Goal: Task Accomplishment & Management: Complete application form

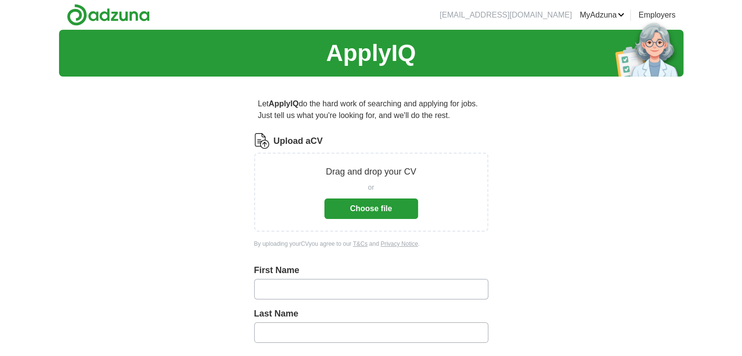
click at [365, 216] on button "Choose file" at bounding box center [371, 209] width 94 height 20
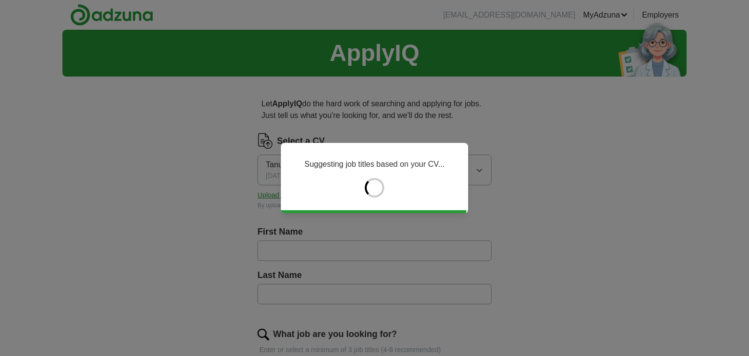
type input "******"
type input "*********"
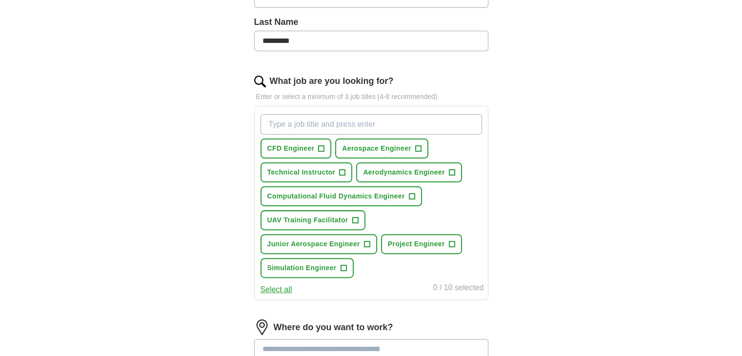
scroll to position [254, 0]
click at [312, 143] on span "CFD Engineer" at bounding box center [290, 148] width 47 height 10
click at [413, 154] on button "Aerospace Engineer +" at bounding box center [381, 148] width 93 height 20
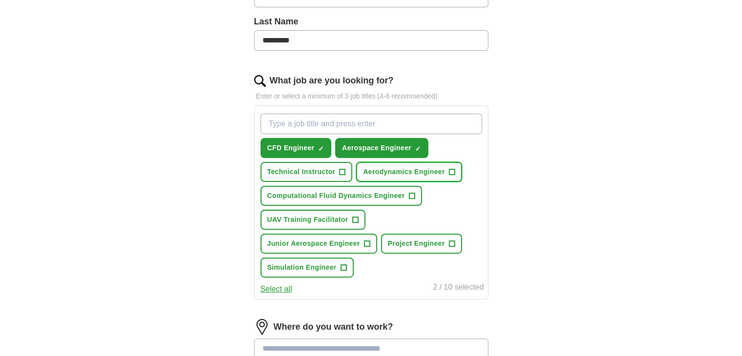
click at [375, 176] on button "Aerodynamics Engineer +" at bounding box center [409, 172] width 106 height 20
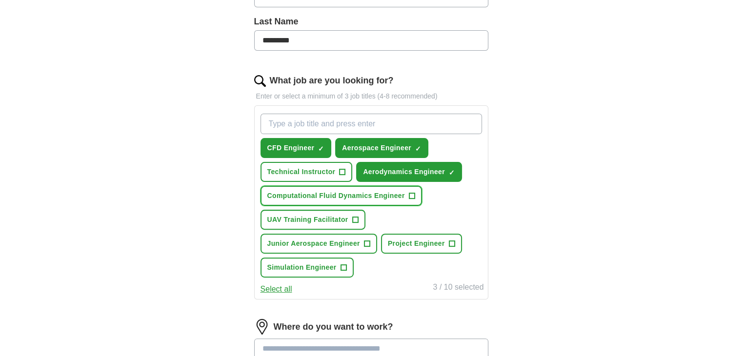
click at [373, 191] on span "Computational Fluid Dynamics Engineer" at bounding box center [336, 196] width 138 height 10
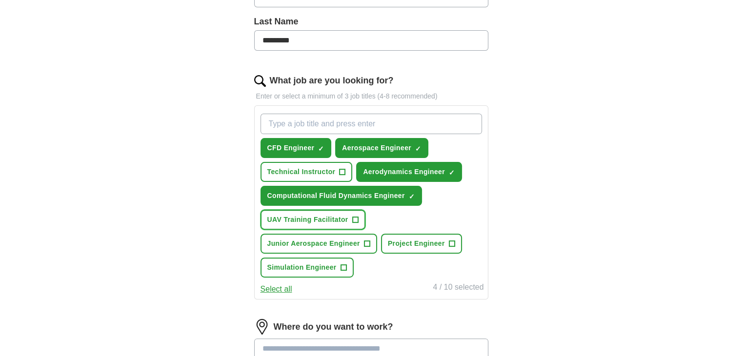
click at [322, 220] on span "UAV Training Facilitator" at bounding box center [307, 220] width 81 height 10
click at [342, 250] on button "Junior Aerospace Engineer +" at bounding box center [318, 244] width 117 height 20
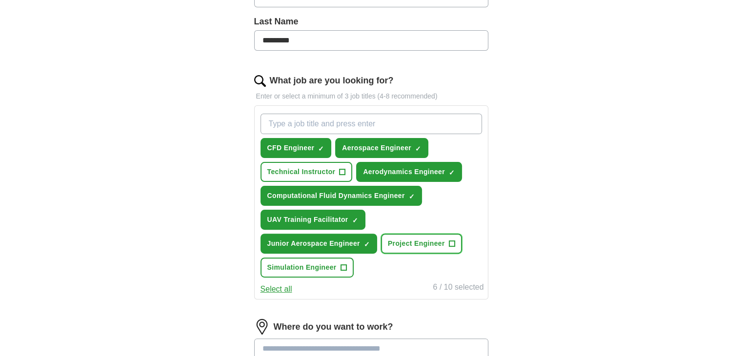
click at [413, 239] on span "Project Engineer" at bounding box center [416, 244] width 57 height 10
click at [287, 263] on span "Simulation Engineer" at bounding box center [301, 267] width 69 height 10
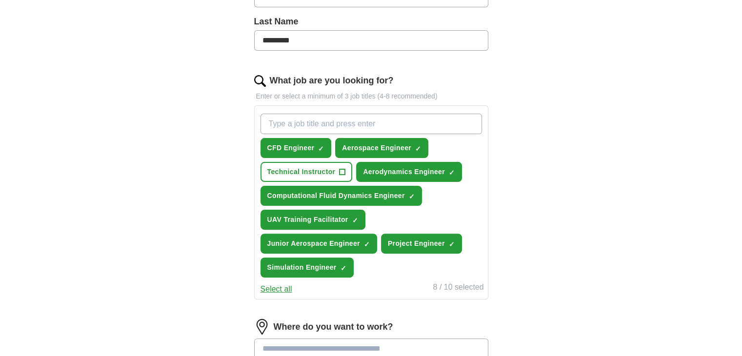
click at [274, 287] on button "Select all" at bounding box center [276, 289] width 32 height 12
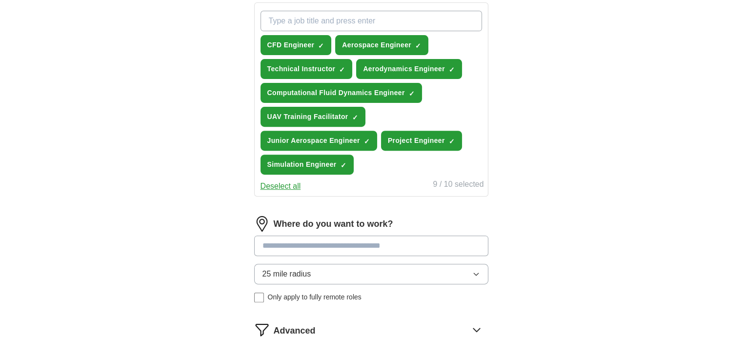
scroll to position [261, 0]
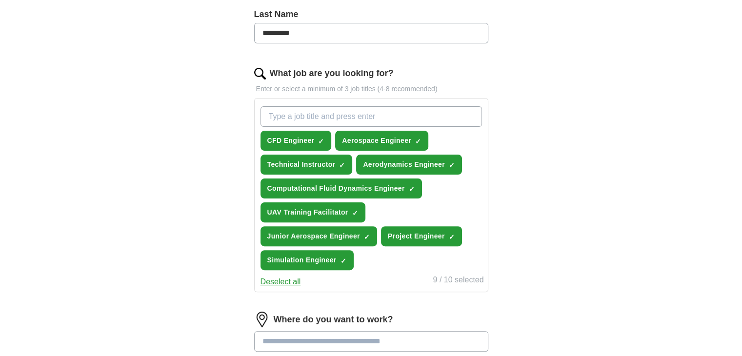
click at [306, 105] on div "CFD Engineer ✓ × Aerospace Engineer ✓ × Technical Instructor ✓ × Aerodynamics E…" at bounding box center [371, 188] width 225 height 172
click at [304, 114] on input "What job are you looking for?" at bounding box center [370, 116] width 221 height 20
type input "stress engineer"
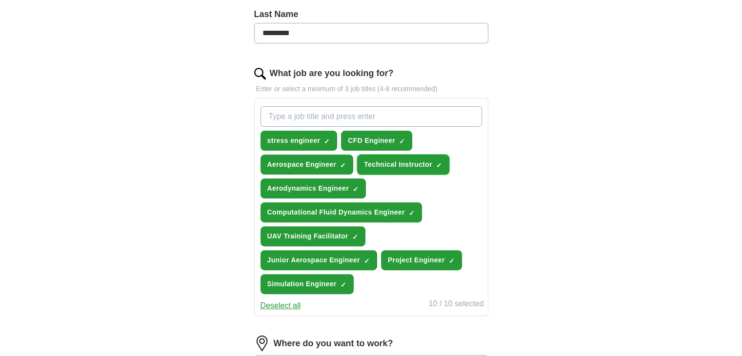
click at [0, 0] on span "×" at bounding box center [0, 0] width 0 height 0
click at [301, 111] on input "What job are you looking for?" at bounding box center [370, 116] width 221 height 20
type input "A"
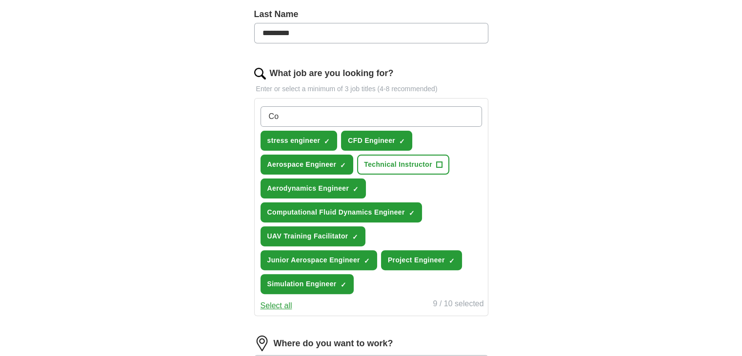
type input "C"
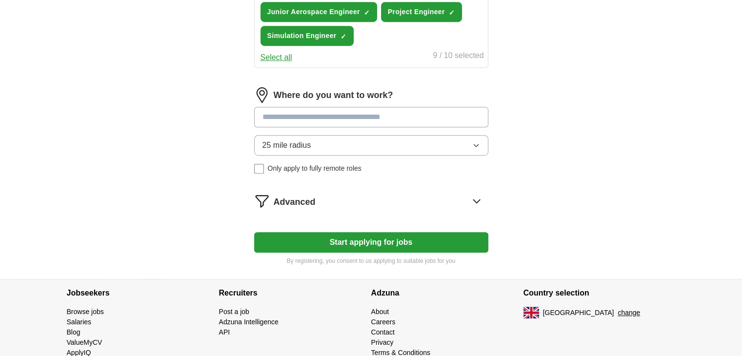
scroll to position [513, 0]
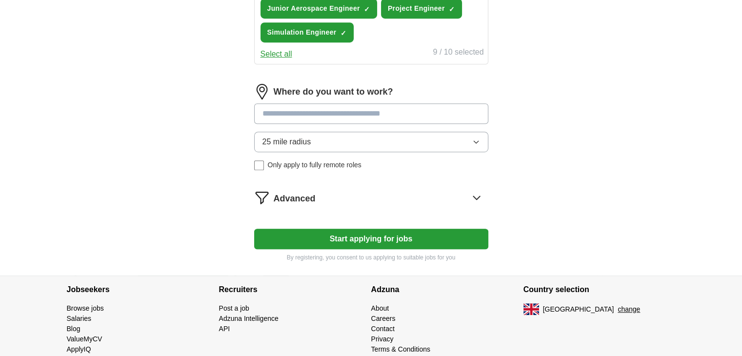
click at [312, 105] on input at bounding box center [371, 113] width 234 height 20
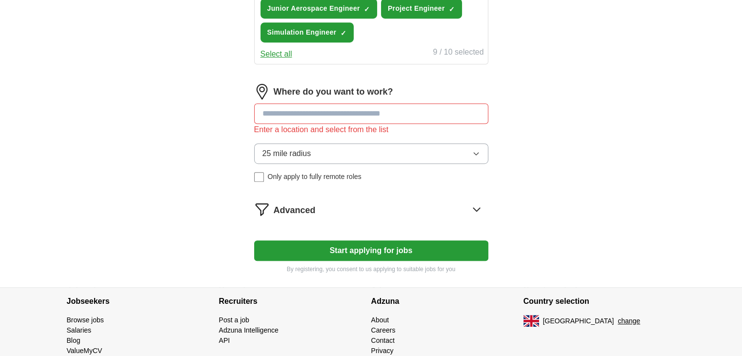
click at [349, 155] on button "25 mile radius" at bounding box center [371, 153] width 234 height 20
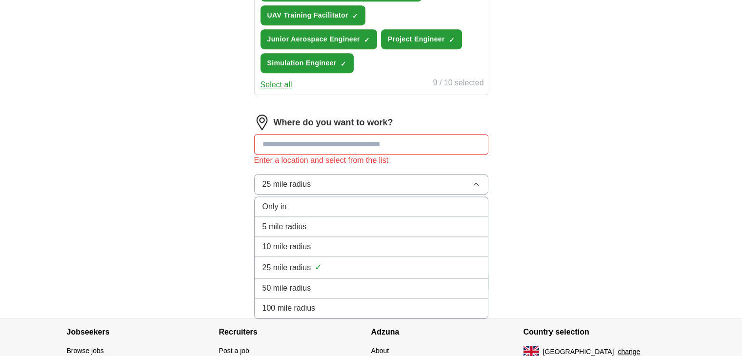
scroll to position [468, 0]
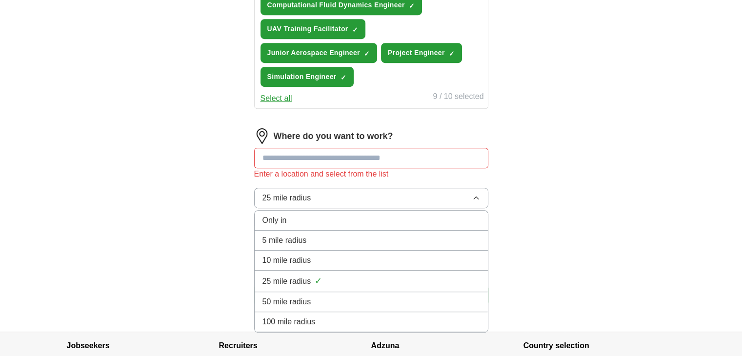
click at [307, 317] on span "100 mile radius" at bounding box center [288, 322] width 53 height 12
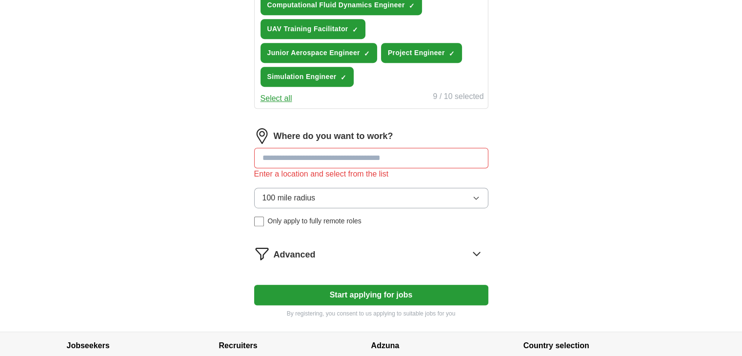
click at [302, 155] on input at bounding box center [371, 158] width 234 height 20
click at [334, 159] on input at bounding box center [371, 158] width 234 height 20
type input "**"
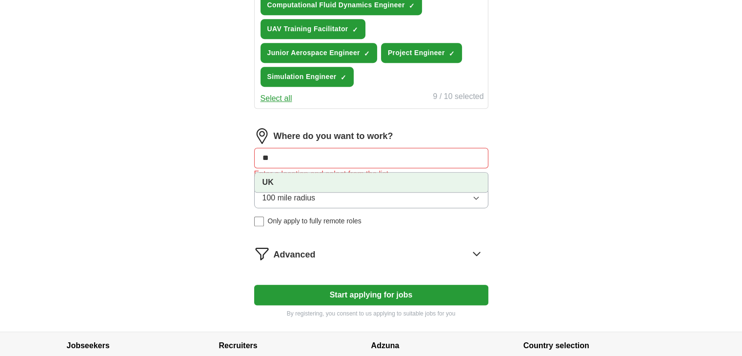
click at [294, 173] on li "UK" at bounding box center [371, 183] width 233 height 20
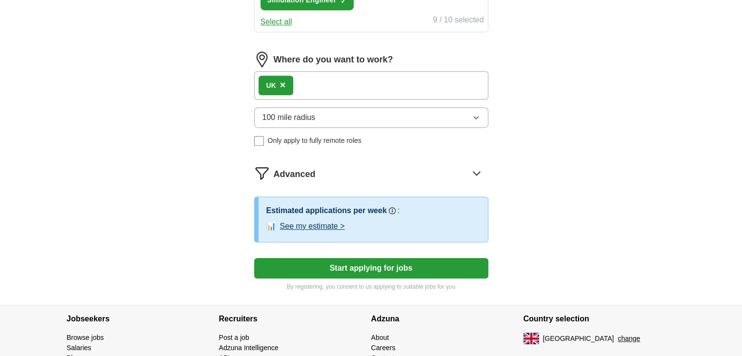
scroll to position [546, 0]
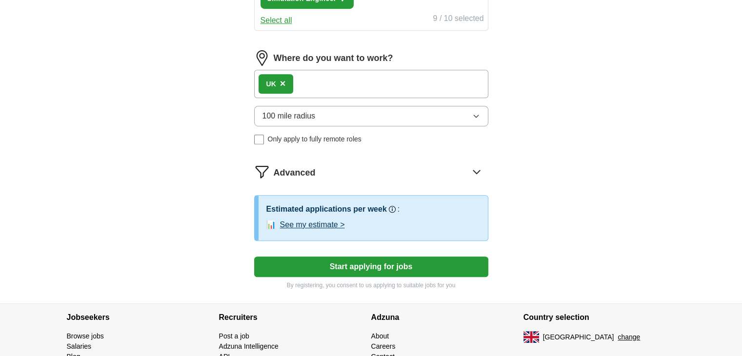
click at [345, 112] on button "100 mile radius" at bounding box center [371, 116] width 234 height 20
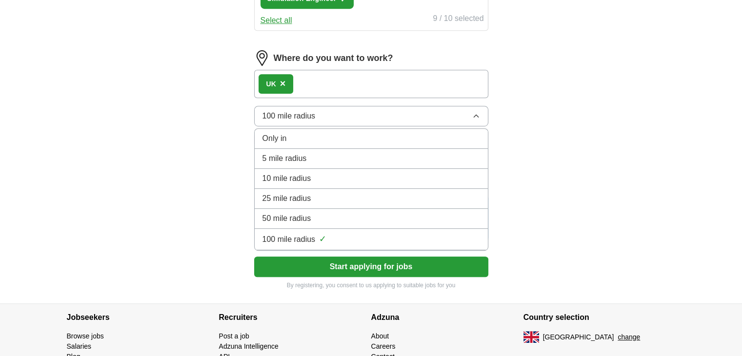
click at [345, 112] on button "100 mile radius" at bounding box center [371, 116] width 234 height 20
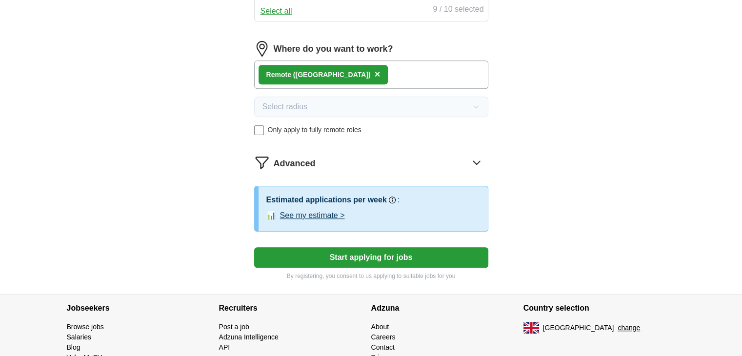
scroll to position [557, 0]
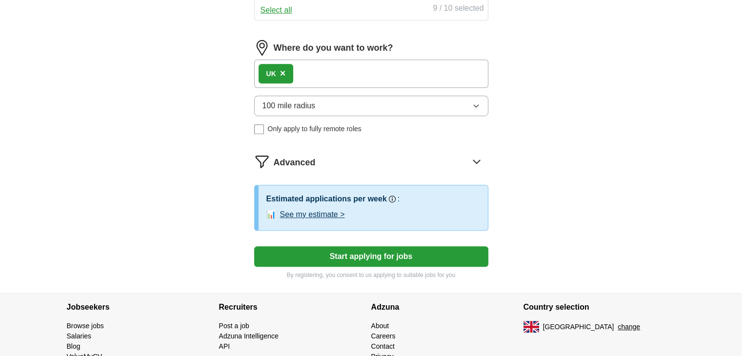
click at [365, 250] on button "Start applying for jobs" at bounding box center [371, 256] width 234 height 20
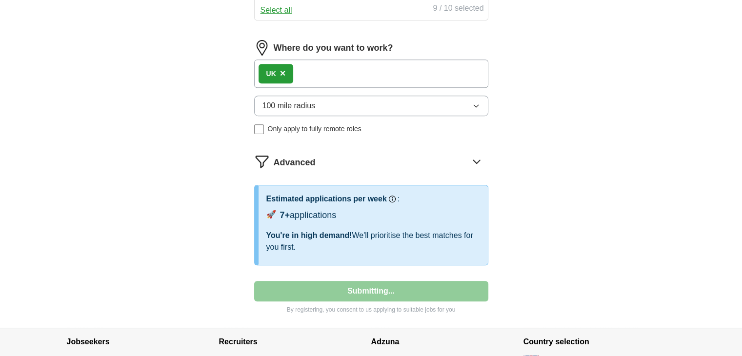
select select "**"
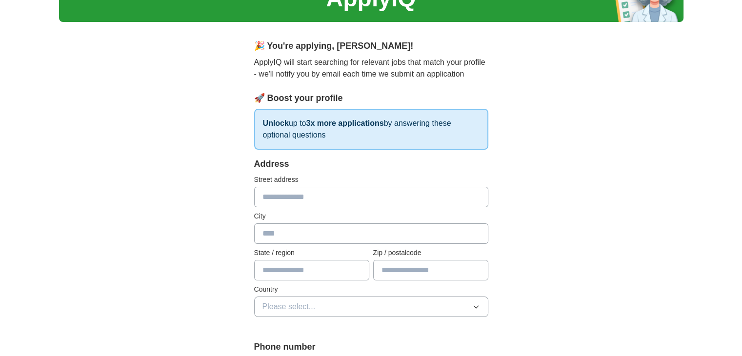
scroll to position [54, 0]
click at [314, 201] on input "text" at bounding box center [371, 197] width 234 height 20
type input "**********"
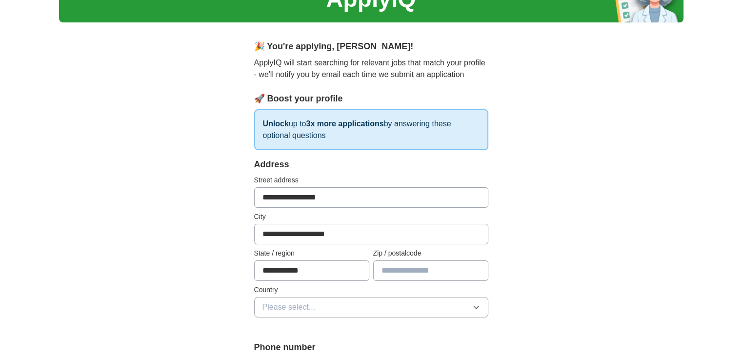
type input "********"
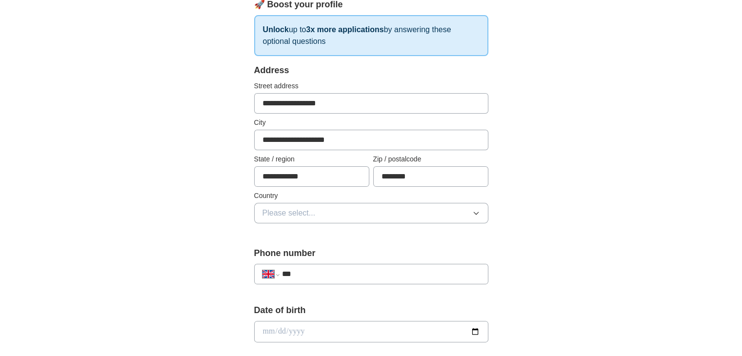
scroll to position [148, 0]
click at [312, 213] on span "Please select..." at bounding box center [288, 213] width 53 height 12
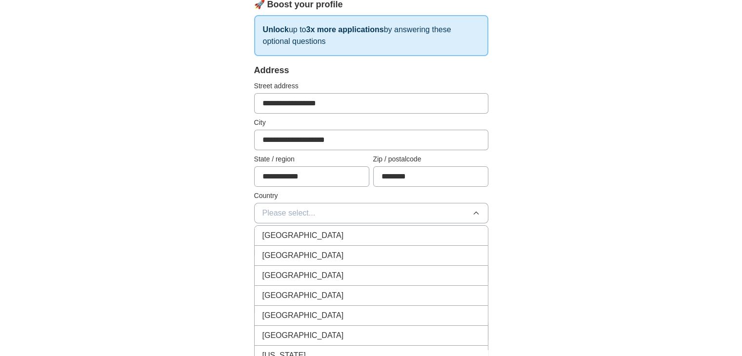
click at [297, 237] on span "[GEOGRAPHIC_DATA]" at bounding box center [302, 236] width 81 height 12
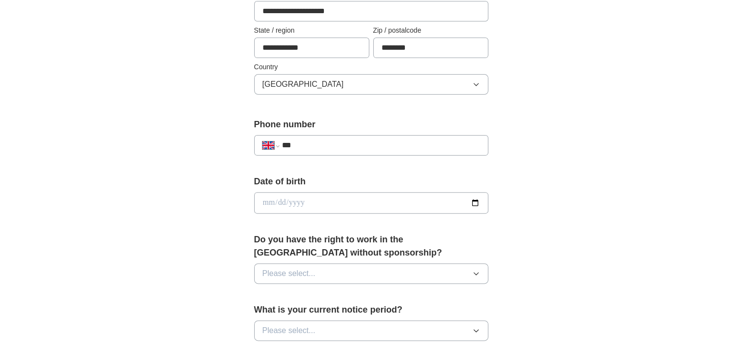
scroll to position [277, 0]
click at [311, 141] on input "***" at bounding box center [380, 145] width 198 height 12
type input "**********"
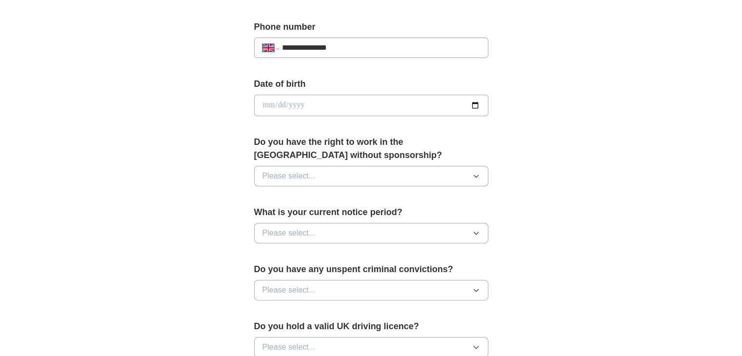
scroll to position [375, 0]
click at [314, 100] on input "date" at bounding box center [371, 105] width 234 height 21
type input "**********"
click at [216, 125] on div "**********" at bounding box center [371, 120] width 312 height 820
click at [326, 173] on button "Please select..." at bounding box center [371, 176] width 234 height 20
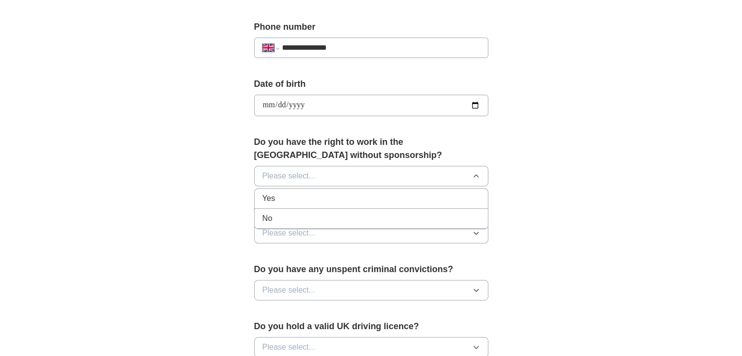
click at [287, 193] on div "Yes" at bounding box center [371, 199] width 218 height 12
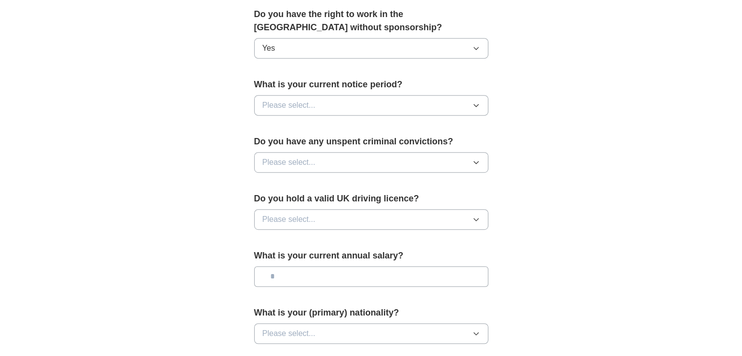
scroll to position [503, 0]
click at [304, 99] on span "Please select..." at bounding box center [288, 105] width 53 height 12
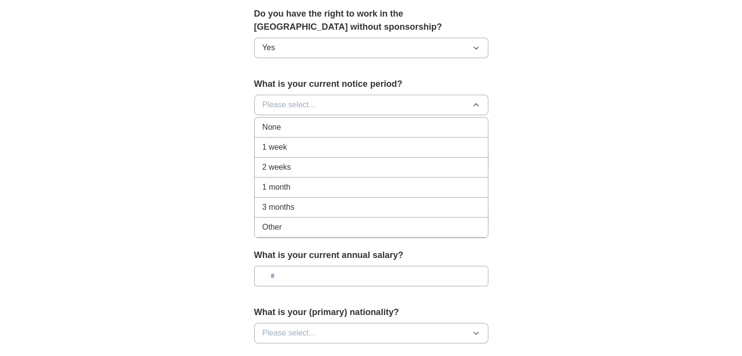
click at [285, 138] on li "1 week" at bounding box center [371, 148] width 233 height 20
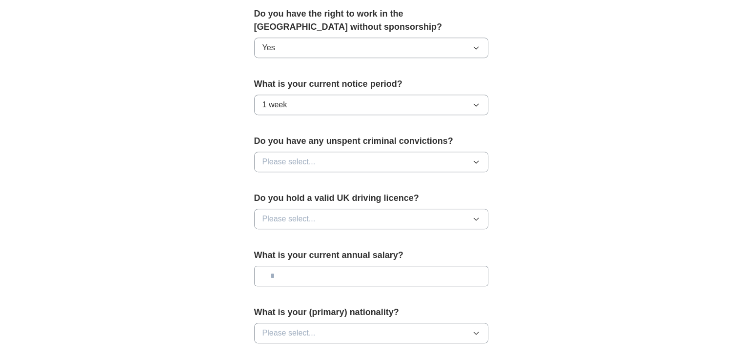
scroll to position [554, 0]
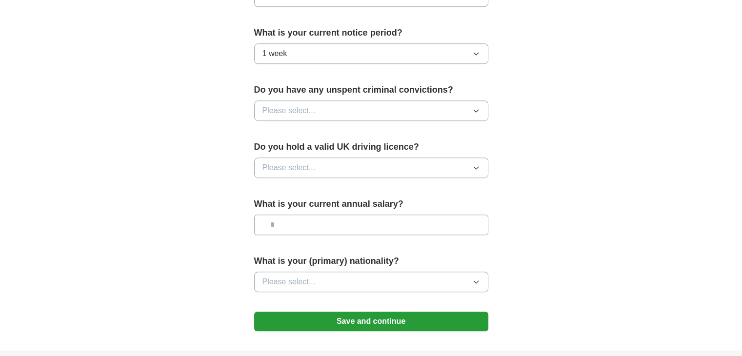
click at [302, 115] on button "Please select..." at bounding box center [371, 110] width 234 height 20
click at [289, 148] on div "No" at bounding box center [371, 153] width 218 height 12
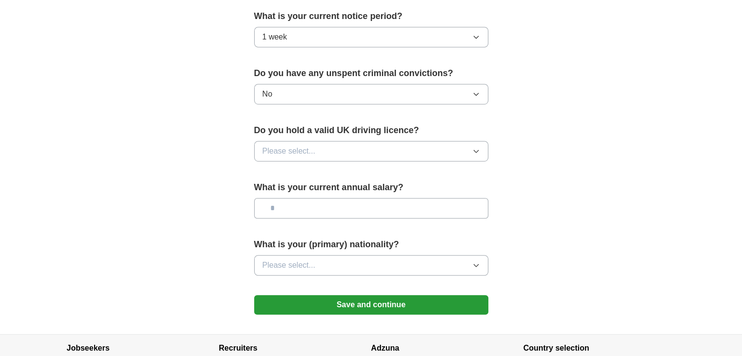
scroll to position [571, 0]
click at [289, 148] on span "Please select..." at bounding box center [288, 151] width 53 height 12
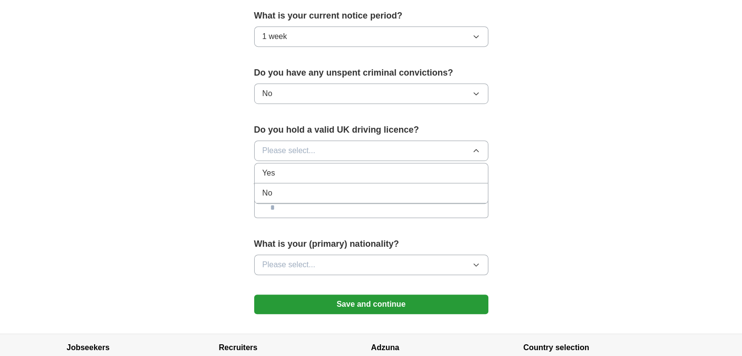
click at [295, 187] on div "No" at bounding box center [371, 193] width 218 height 12
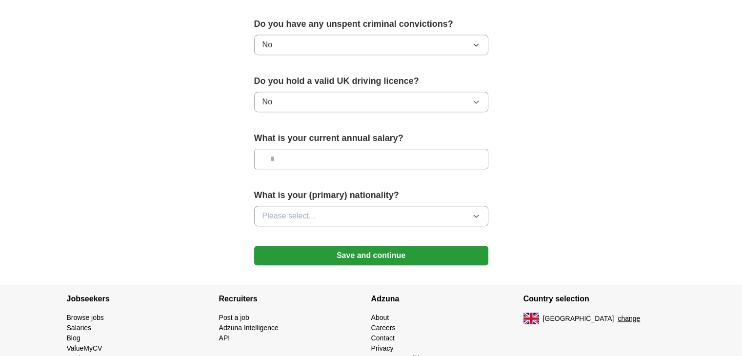
scroll to position [620, 0]
click at [308, 155] on input "text" at bounding box center [371, 158] width 234 height 20
type input "**"
click at [288, 213] on span "Please select..." at bounding box center [288, 216] width 53 height 12
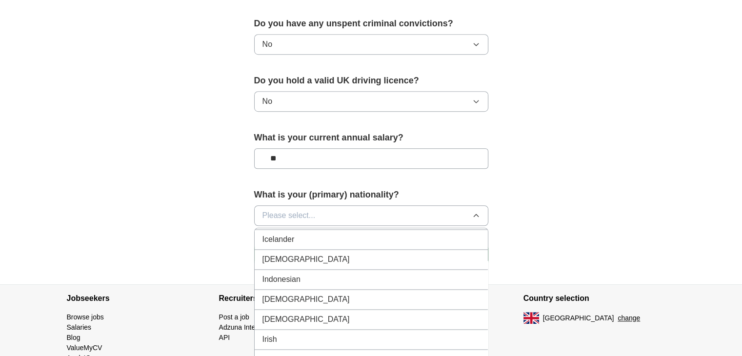
scroll to position [1579, 0]
click at [295, 257] on li "[DEMOGRAPHIC_DATA]" at bounding box center [371, 259] width 233 height 20
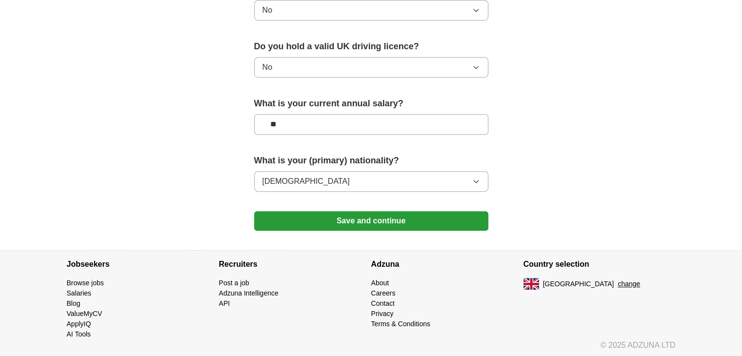
scroll to position [599, 0]
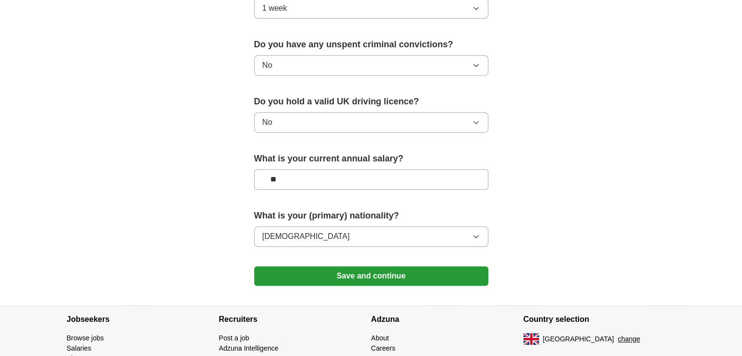
click at [346, 272] on button "Save and continue" at bounding box center [371, 276] width 234 height 20
